Goal: Navigation & Orientation: Find specific page/section

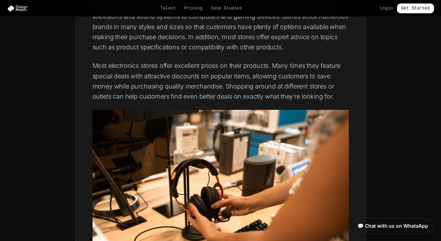
scroll to position [1531, 0]
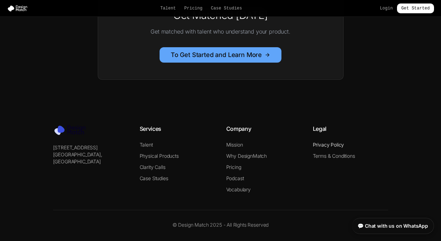
click at [337, 141] on link "Privacy Policy" at bounding box center [328, 144] width 31 height 6
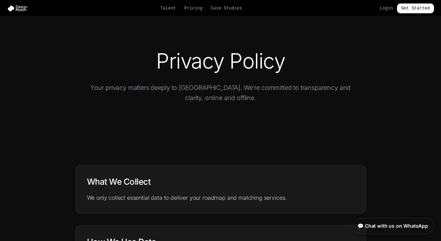
click at [35, 19] on section "Privacy Policy Your privacy matters deeply to us. We're committed to transparen…" at bounding box center [220, 79] width 441 height 125
